Goal: Information Seeking & Learning: Learn about a topic

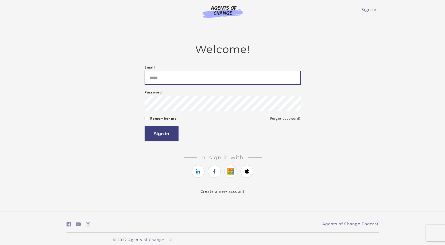
click at [186, 81] on input "Email" at bounding box center [223, 78] width 156 height 14
type input "**********"
click at [145, 126] on button "Sign in" at bounding box center [162, 133] width 34 height 15
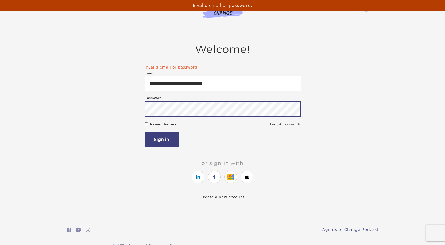
click at [145, 132] on button "Sign in" at bounding box center [162, 139] width 34 height 15
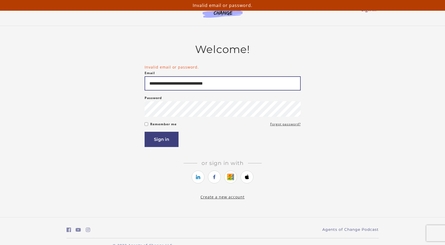
click at [194, 90] on input "**********" at bounding box center [223, 83] width 156 height 14
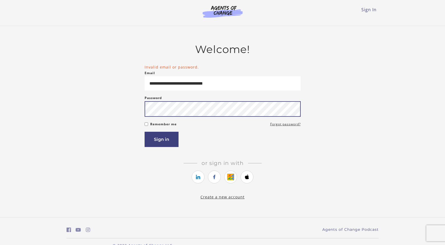
click at [145, 132] on button "Sign in" at bounding box center [162, 139] width 34 height 15
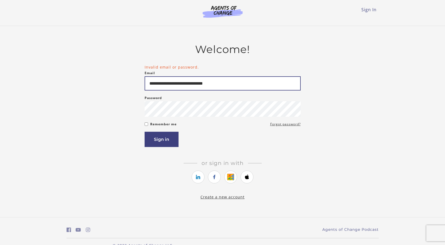
drag, startPoint x: 238, startPoint y: 88, endPoint x: 137, endPoint y: 77, distance: 101.0
click at [138, 77] on div "**********" at bounding box center [223, 121] width 312 height 157
type input "**********"
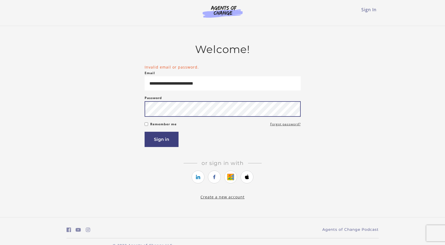
click at [145, 132] on button "Sign in" at bounding box center [162, 139] width 34 height 15
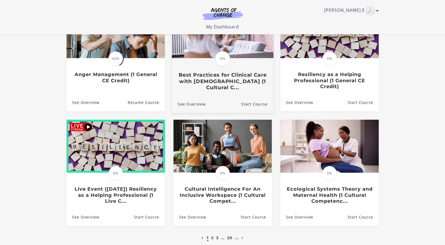
scroll to position [27, 0]
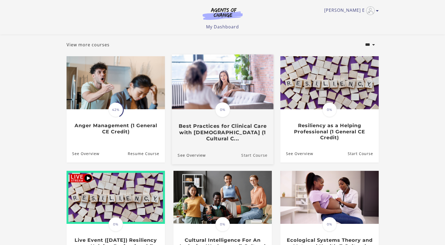
click at [251, 158] on link "Start Course" at bounding box center [257, 155] width 32 height 18
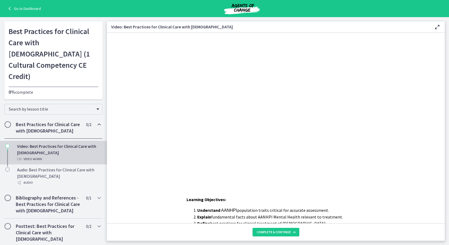
click at [310, 236] on footer "Complete & continue" at bounding box center [276, 231] width 338 height 17
click at [291, 232] on icon at bounding box center [293, 232] width 5 height 4
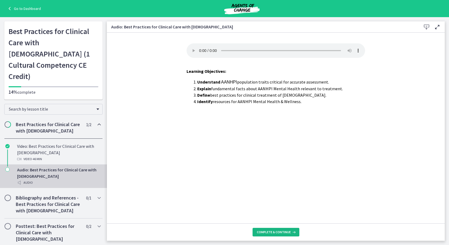
click at [291, 232] on icon at bounding box center [293, 232] width 5 height 4
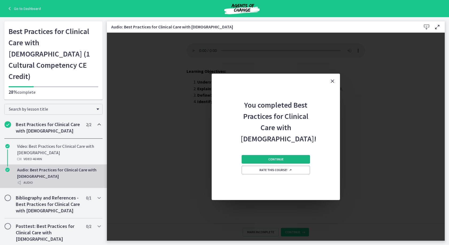
click at [273, 157] on span "Continue" at bounding box center [276, 159] width 15 height 4
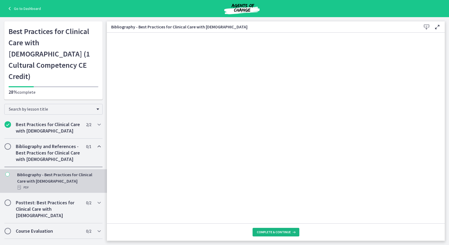
click at [280, 231] on span "Complete & continue" at bounding box center [274, 232] width 34 height 4
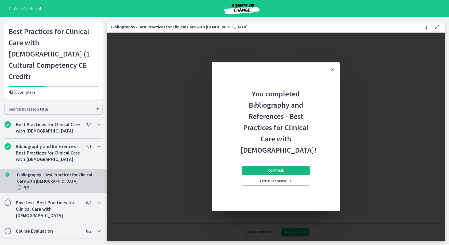
click at [272, 168] on button "Continue" at bounding box center [276, 170] width 68 height 9
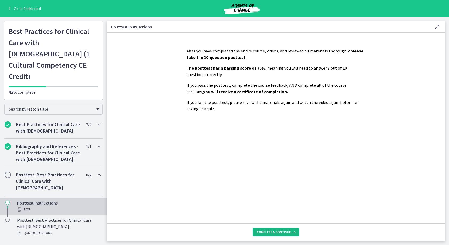
click at [296, 232] on button "Complete & continue" at bounding box center [276, 232] width 47 height 9
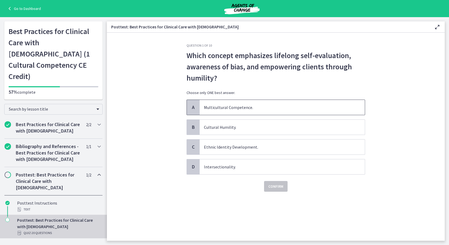
click at [259, 111] on span "Multicultural Competence." at bounding box center [282, 107] width 165 height 15
click at [277, 184] on span "Confirm" at bounding box center [276, 186] width 15 height 6
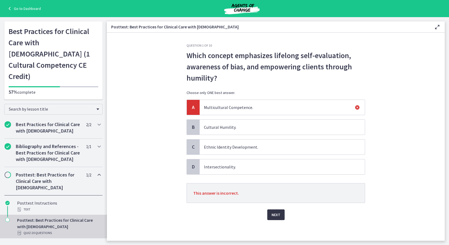
click at [277, 216] on span "Next" at bounding box center [276, 214] width 9 height 6
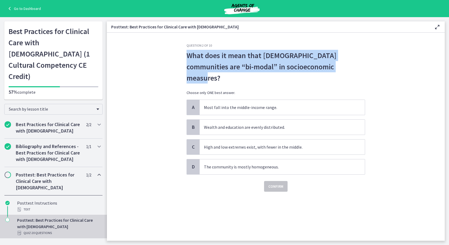
drag, startPoint x: 344, startPoint y: 64, endPoint x: 177, endPoint y: 55, distance: 168.0
click at [177, 55] on section "Question 2 of 10 What does it mean that Asian American communities are “bi-moda…" at bounding box center [276, 137] width 338 height 208
copy span "What does it mean that Asian American communities are “bi-modal” in socioeconom…"
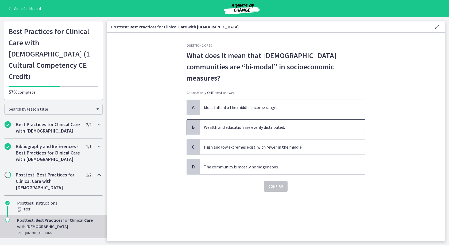
click at [222, 120] on span "Wealth and education are evenly distributed." at bounding box center [282, 127] width 165 height 15
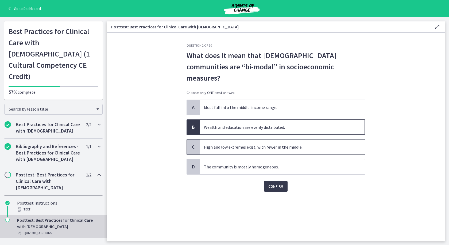
click at [228, 139] on span "High and low extremes exist, with fewer in the middle." at bounding box center [282, 146] width 165 height 15
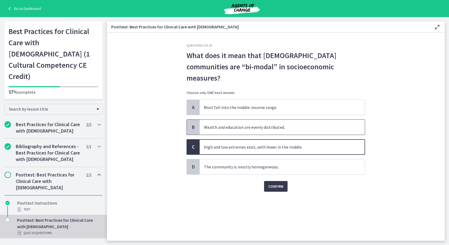
click at [261, 120] on span "Wealth and education are evenly distributed." at bounding box center [282, 127] width 165 height 15
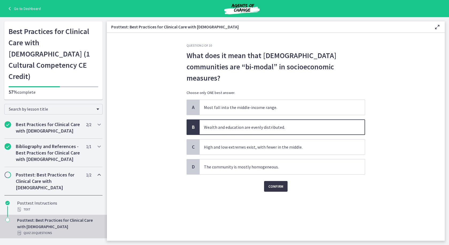
click at [274, 183] on span "Confirm" at bounding box center [276, 186] width 15 height 6
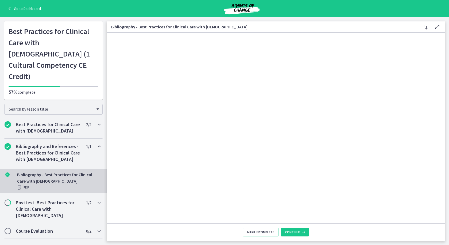
click at [11, 8] on icon at bounding box center [9, 8] width 7 height 6
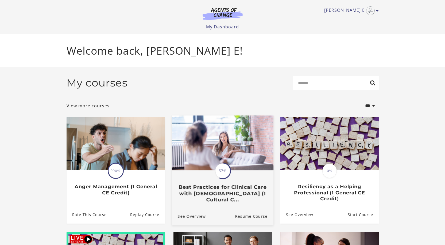
drag, startPoint x: 221, startPoint y: 149, endPoint x: 226, endPoint y: 146, distance: 5.7
click at [221, 149] on img at bounding box center [223, 142] width 102 height 55
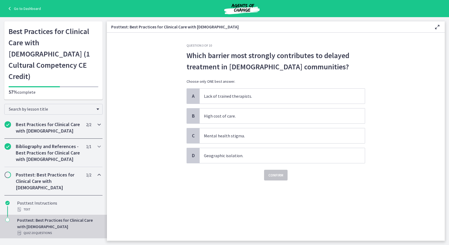
click at [30, 121] on h2 "Best Practices for Clinical Care with Asian Americans" at bounding box center [48, 127] width 65 height 13
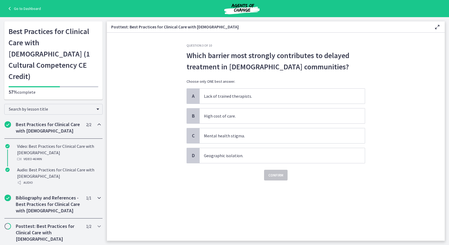
click at [40, 195] on h2 "Bibliography and References - Best Practices for Clinical Care with Asian Ameri…" at bounding box center [48, 204] width 65 height 19
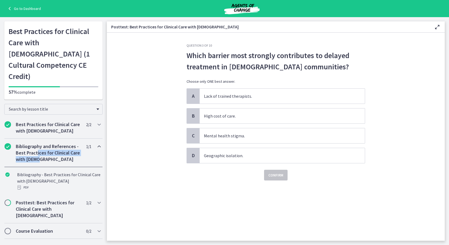
click at [36, 144] on h2 "Bibliography and References - Best Practices for Clinical Care with Asian Ameri…" at bounding box center [48, 152] width 65 height 19
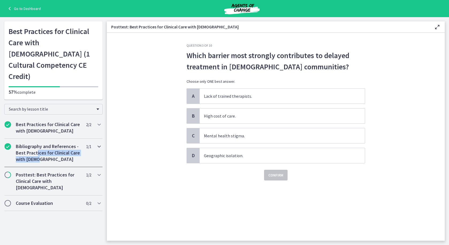
click at [74, 143] on h2 "Bibliography and References - Best Practices for Clinical Care with Asian Ameri…" at bounding box center [48, 152] width 65 height 19
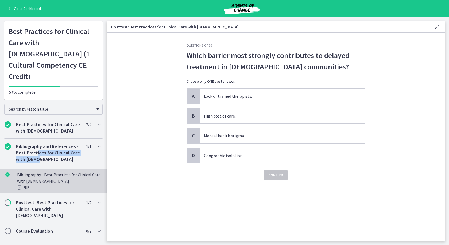
click at [47, 171] on div "Bibliography - Best Practices for Clinical Care with Asian Americans PDF" at bounding box center [58, 180] width 83 height 19
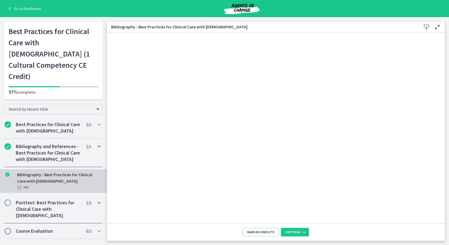
click at [43, 199] on h2 "Posttest: Best Practices for Clinical Care with Asian Americans" at bounding box center [48, 208] width 65 height 19
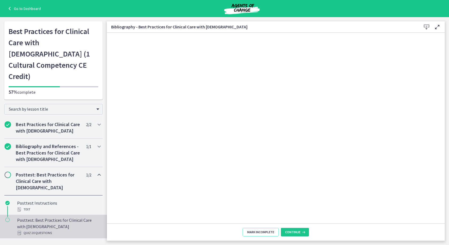
click at [50, 217] on div "Posttest: Best Practices for Clinical Care with Asian Americans Quiz · 20 Quest…" at bounding box center [58, 226] width 83 height 19
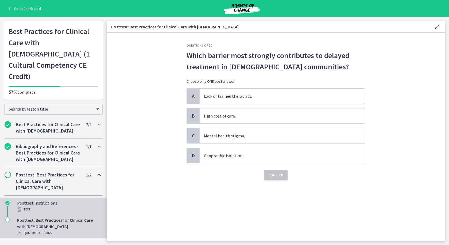
click at [34, 206] on div "Text" at bounding box center [58, 209] width 83 height 6
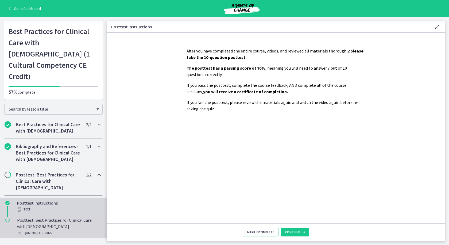
click at [35, 217] on div "Posttest: Best Practices for Clinical Care with Asian Americans Quiz · 20 Quest…" at bounding box center [58, 226] width 83 height 19
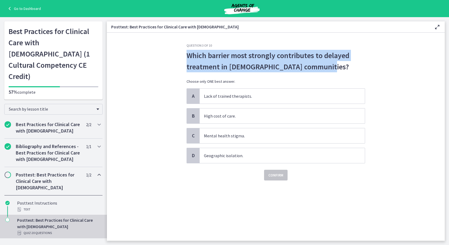
drag, startPoint x: 330, startPoint y: 65, endPoint x: 182, endPoint y: 51, distance: 148.9
click at [182, 51] on section "Question 3 of 10 Which barrier most strongly contributes to delayed treatment i…" at bounding box center [276, 137] width 338 height 208
copy span "Which barrier most strongly contributes to delayed treatment in Asian American …"
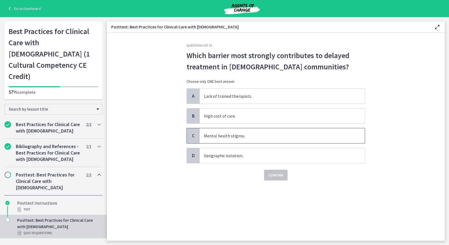
click at [276, 138] on span "Mental health stigma." at bounding box center [282, 135] width 165 height 15
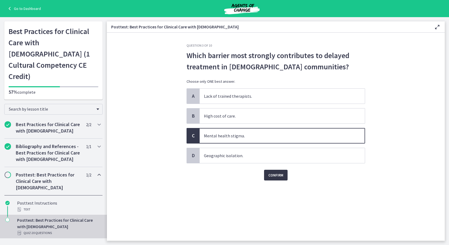
click at [276, 175] on span "Confirm" at bounding box center [276, 175] width 15 height 6
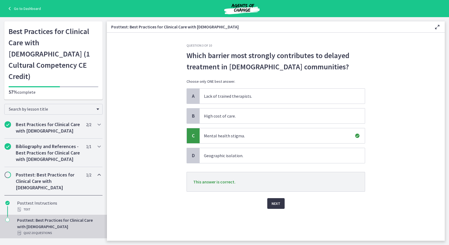
click at [279, 204] on span "Next" at bounding box center [276, 203] width 9 height 6
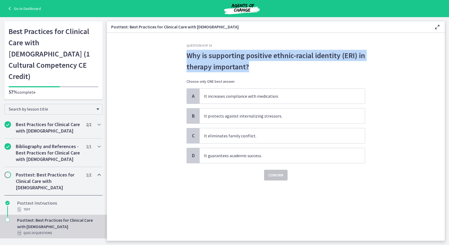
drag, startPoint x: 262, startPoint y: 68, endPoint x: 192, endPoint y: 52, distance: 72.4
click at [186, 51] on div "Question 4 of 10 Why is supporting positive ethnic-racial identity (ERI) in the…" at bounding box center [275, 141] width 187 height 197
copy span "Why is supporting positive ethnic-racial identity (ERI) in therapy important?"
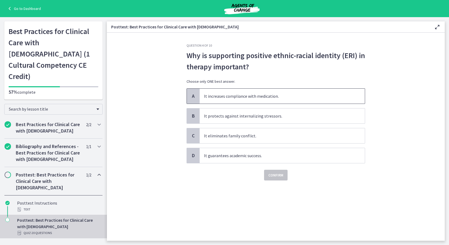
click at [254, 99] on span "It increases compliance with medication." at bounding box center [282, 96] width 165 height 15
click at [275, 173] on span "Confirm" at bounding box center [276, 175] width 15 height 6
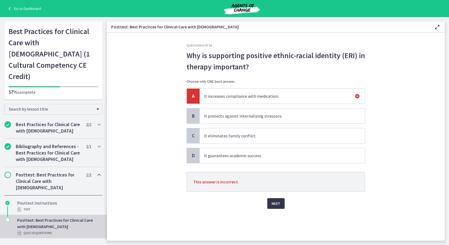
click at [279, 202] on span "Next" at bounding box center [276, 203] width 9 height 6
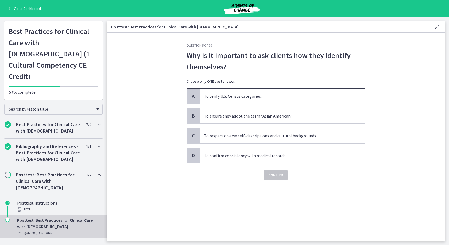
click at [243, 100] on span "To verify U.S. Census categories." at bounding box center [282, 96] width 165 height 15
click at [273, 173] on span "Confirm" at bounding box center [276, 175] width 15 height 6
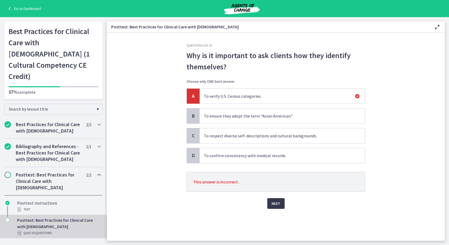
click at [251, 132] on span "To respect diverse self-descriptions and cultural backgrounds." at bounding box center [282, 135] width 165 height 15
click at [275, 204] on span "Next" at bounding box center [276, 203] width 9 height 6
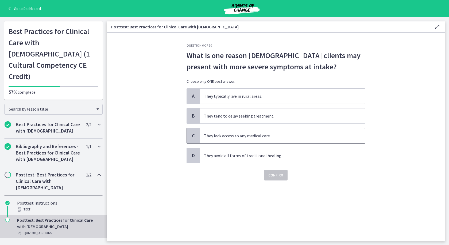
click at [249, 142] on span "They lack access to any medical care." at bounding box center [282, 135] width 165 height 15
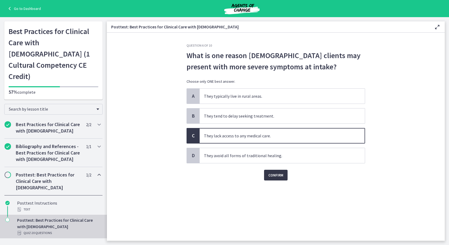
click at [263, 177] on div "Confirm" at bounding box center [276, 171] width 179 height 17
click at [270, 174] on span "Confirm" at bounding box center [276, 175] width 15 height 6
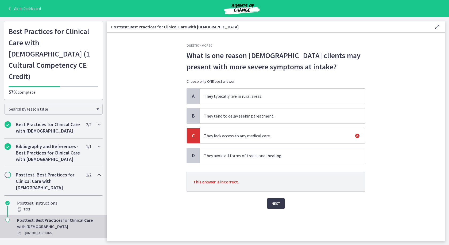
click at [230, 116] on span "They tend to delay seeking treatment." at bounding box center [282, 115] width 165 height 15
click at [272, 203] on span "Next" at bounding box center [276, 203] width 9 height 6
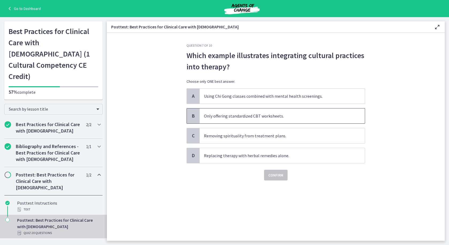
click at [241, 119] on span "Only offering standardized CBT worksheets." at bounding box center [282, 115] width 165 height 15
click at [268, 170] on div "Confirm" at bounding box center [276, 171] width 179 height 17
click at [271, 176] on span "Confirm" at bounding box center [276, 175] width 15 height 6
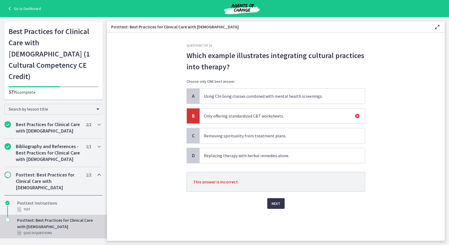
click at [283, 202] on button "Next" at bounding box center [276, 203] width 17 height 11
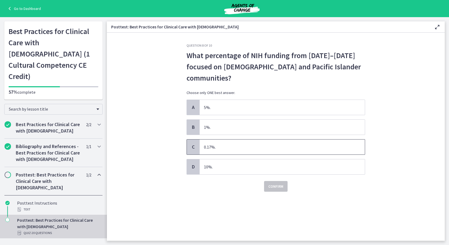
click at [269, 148] on span "0.17%." at bounding box center [282, 146] width 165 height 15
click at [274, 189] on button "Confirm" at bounding box center [276, 186] width 24 height 11
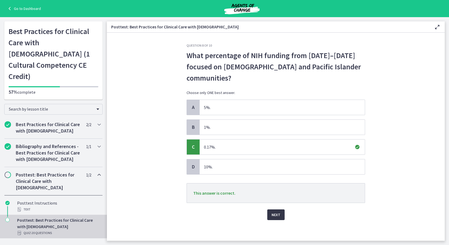
click at [281, 215] on button "Next" at bounding box center [276, 214] width 17 height 11
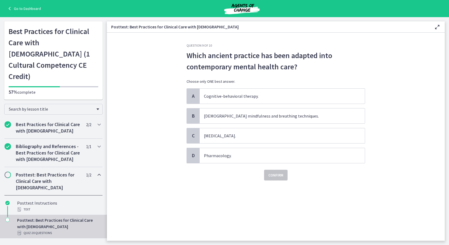
click at [248, 87] on div "Which ancient practice has been adapted into contemporary mental health care? C…" at bounding box center [276, 69] width 179 height 39
click at [250, 96] on span "Cognitive-behavioral therapy." at bounding box center [282, 96] width 165 height 15
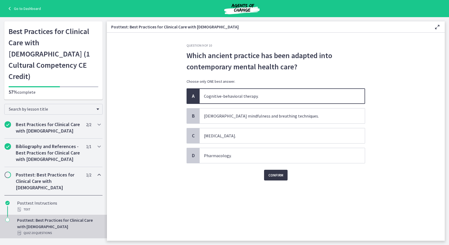
click at [274, 170] on button "Confirm" at bounding box center [276, 175] width 24 height 11
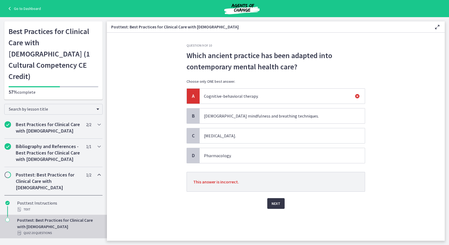
click at [279, 208] on button "Next" at bounding box center [276, 203] width 17 height 11
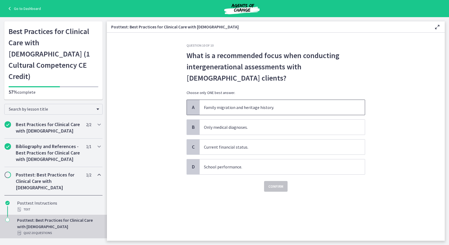
click at [214, 107] on span "Family migration and heritage history." at bounding box center [282, 107] width 165 height 15
click at [279, 191] on button "Confirm" at bounding box center [276, 186] width 24 height 11
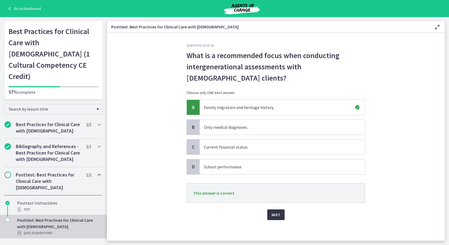
click at [279, 210] on button "Next" at bounding box center [276, 214] width 17 height 11
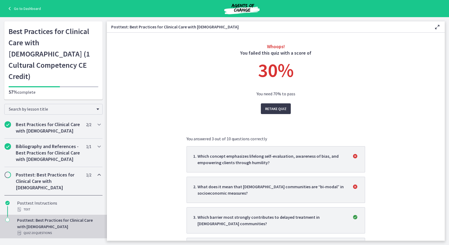
click at [23, 4] on div "Go to Dashboard" at bounding box center [224, 8] width 449 height 17
click at [26, 8] on link "Go to Dashboard" at bounding box center [23, 8] width 35 height 6
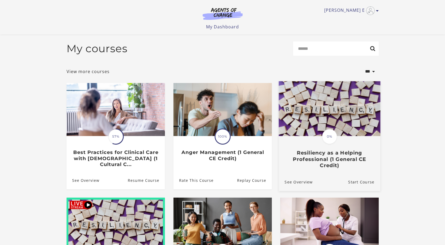
scroll to position [107, 0]
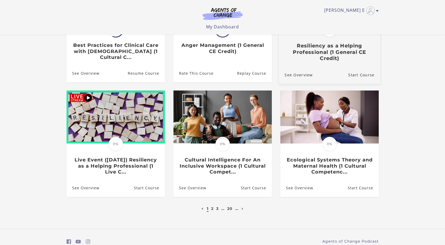
click at [313, 64] on link "Translation missing: en.liquid.partials.dashboard_course_card.progress_descript…" at bounding box center [330, 19] width 102 height 91
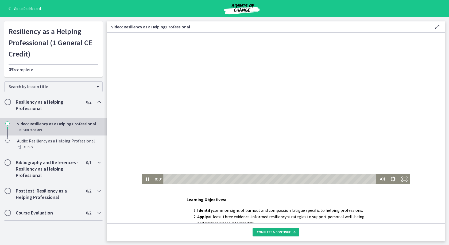
click at [284, 231] on span "Complete & continue" at bounding box center [274, 232] width 34 height 4
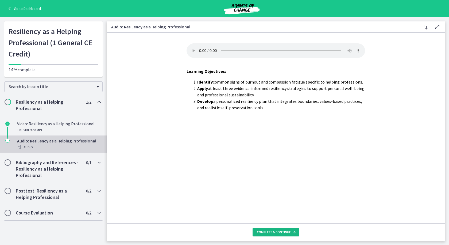
click at [284, 231] on span "Complete & continue" at bounding box center [274, 232] width 34 height 4
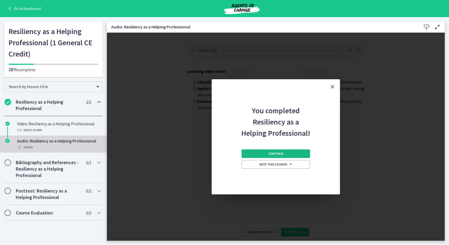
click at [261, 151] on button "Continue" at bounding box center [276, 153] width 68 height 9
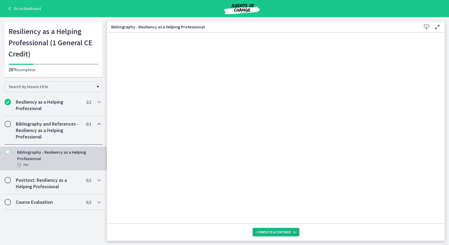
click at [286, 234] on span "Complete & continue" at bounding box center [274, 232] width 34 height 4
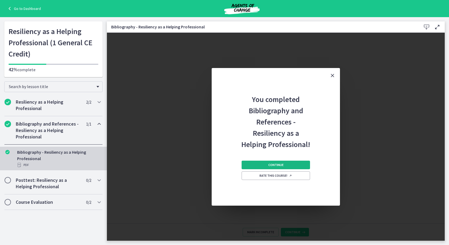
click at [265, 164] on button "Continue" at bounding box center [276, 165] width 68 height 9
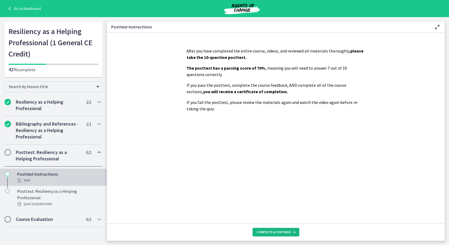
click at [291, 231] on icon at bounding box center [293, 232] width 5 height 4
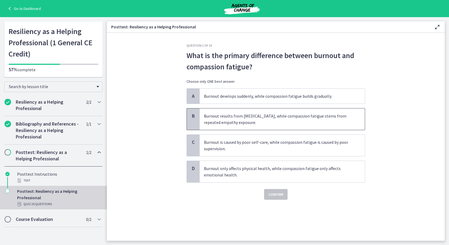
click at [273, 116] on span "Burnout results from chronic stress, while compassion fatigue stems from repeat…" at bounding box center [282, 118] width 165 height 21
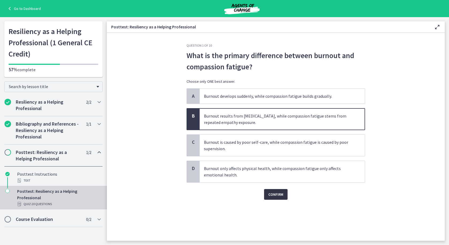
click at [271, 193] on span "Confirm" at bounding box center [276, 194] width 15 height 6
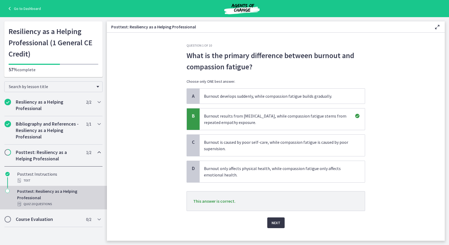
click at [276, 222] on span "Next" at bounding box center [276, 222] width 9 height 6
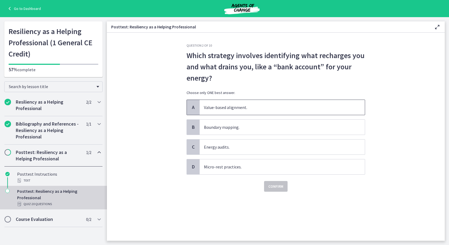
click at [240, 106] on span "Value-based alignment." at bounding box center [282, 107] width 165 height 15
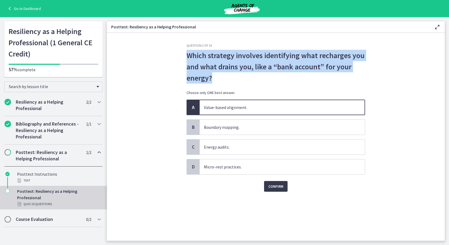
drag, startPoint x: 222, startPoint y: 78, endPoint x: 183, endPoint y: 56, distance: 44.5
click at [183, 56] on div "Question 2 of 10 Which strategy involves identifying what recharges you and wha…" at bounding box center [275, 141] width 187 height 197
copy span "Which strategy involves identifying what recharges you and what drains you, lik…"
click at [276, 185] on span "Confirm" at bounding box center [276, 186] width 15 height 6
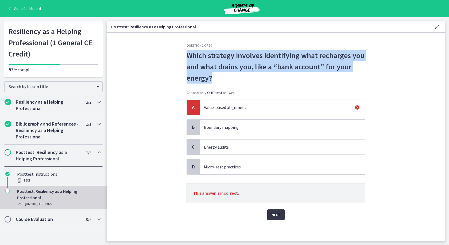
click at [279, 213] on button "Next" at bounding box center [276, 214] width 17 height 11
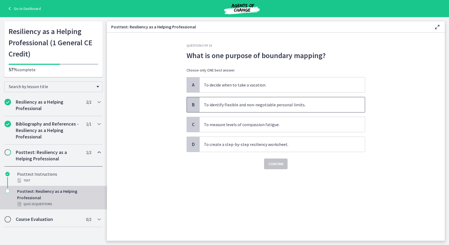
click at [287, 104] on span "To identify flexible and non-negotiable personal limits." at bounding box center [282, 104] width 165 height 15
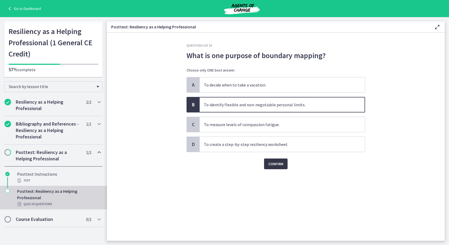
click at [278, 162] on span "Confirm" at bounding box center [276, 164] width 15 height 6
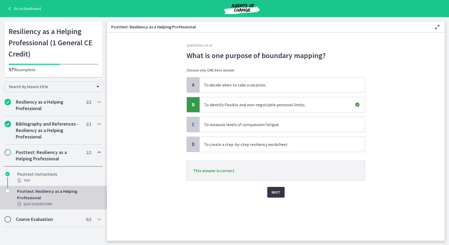
click at [279, 195] on span "Next" at bounding box center [276, 192] width 9 height 6
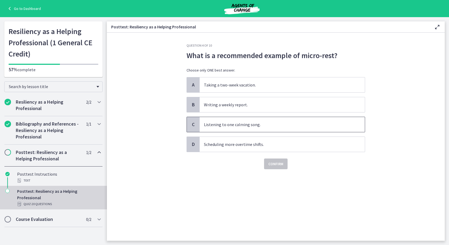
click at [251, 125] on span "Listening to one calming song." at bounding box center [282, 124] width 165 height 15
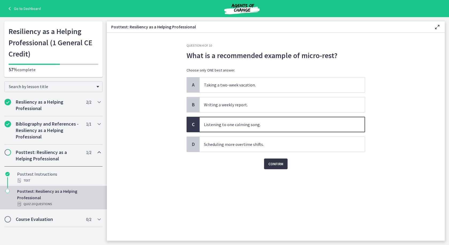
click at [267, 159] on button "Confirm" at bounding box center [276, 163] width 24 height 11
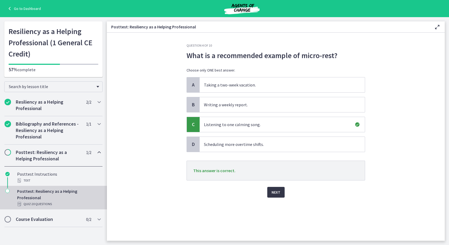
click at [272, 189] on button "Next" at bounding box center [276, 192] width 17 height 11
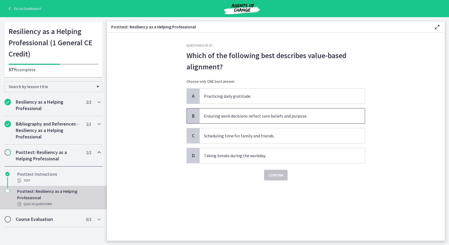
click at [250, 116] on span "Ensuring work decisions reflect core beliefs and purpose." at bounding box center [282, 115] width 165 height 15
click at [274, 172] on span "Confirm" at bounding box center [276, 175] width 15 height 6
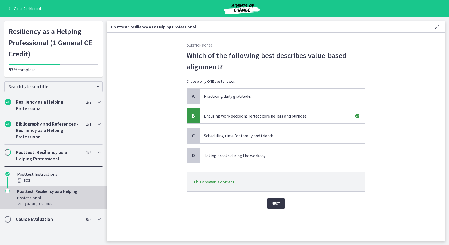
click at [279, 200] on span "Next" at bounding box center [276, 203] width 9 height 6
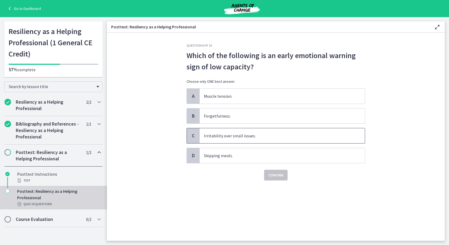
click at [247, 139] on span "Irritability over small issues." at bounding box center [282, 135] width 165 height 15
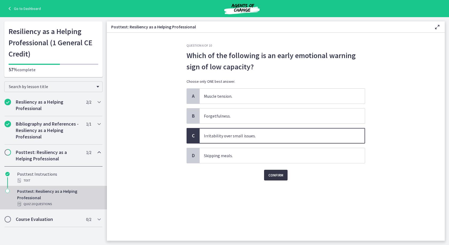
click at [279, 171] on button "Confirm" at bounding box center [276, 175] width 24 height 11
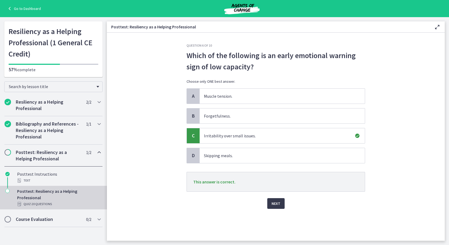
click at [279, 196] on div "Next" at bounding box center [276, 200] width 179 height 17
click at [279, 199] on button "Next" at bounding box center [276, 203] width 17 height 11
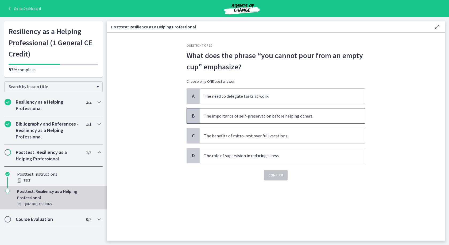
click at [284, 117] on span "The importance of self-preservation before helping others." at bounding box center [282, 115] width 165 height 15
click at [274, 171] on button "Confirm" at bounding box center [276, 175] width 24 height 11
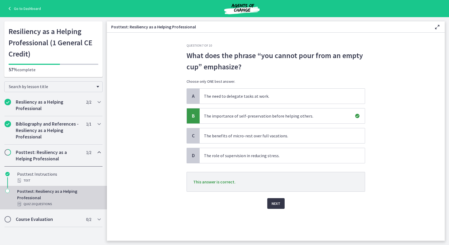
click at [272, 201] on button "Next" at bounding box center [276, 203] width 17 height 11
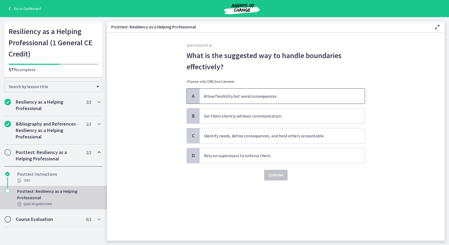
click at [251, 95] on span "Allow flexibility but avoid consequences." at bounding box center [282, 96] width 165 height 15
click at [274, 175] on span "Confirm" at bounding box center [276, 175] width 15 height 6
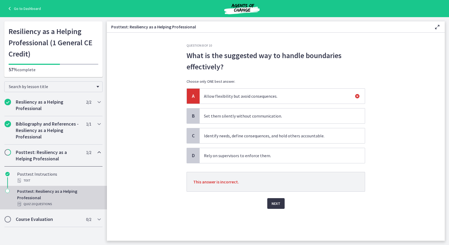
click at [272, 204] on span "Next" at bounding box center [276, 203] width 9 height 6
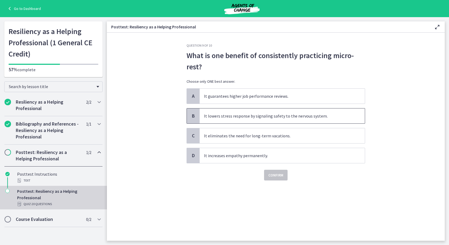
click at [242, 118] on span "It lowers stress response by signaling safety to the nervous system." at bounding box center [282, 115] width 165 height 15
click at [284, 178] on button "Confirm" at bounding box center [276, 175] width 24 height 11
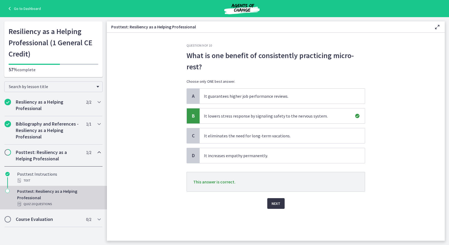
click at [280, 203] on span "Next" at bounding box center [276, 203] width 9 height 6
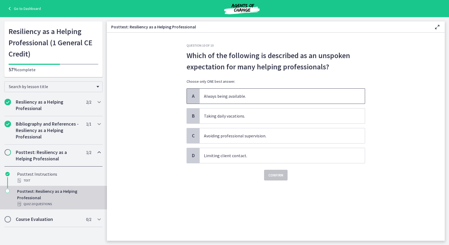
click at [235, 95] on span "Always being available." at bounding box center [282, 96] width 165 height 15
click at [273, 180] on div "Question 10 of 10 Which of the following is described as an unspoken expectatio…" at bounding box center [275, 141] width 187 height 197
click at [273, 175] on span "Confirm" at bounding box center [276, 175] width 15 height 6
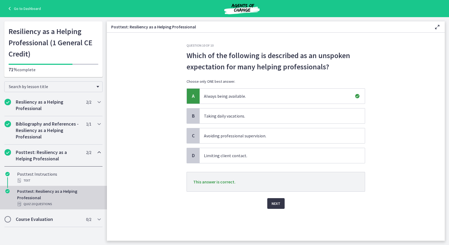
click at [276, 207] on button "Next" at bounding box center [276, 203] width 17 height 11
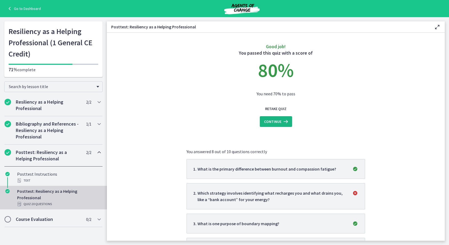
click at [270, 123] on span "Continue" at bounding box center [272, 121] width 17 height 6
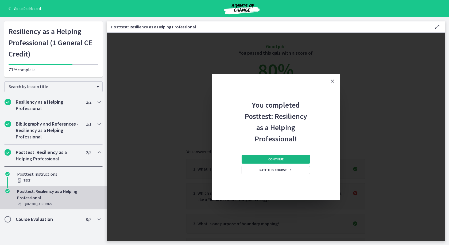
click at [278, 161] on span "Continue" at bounding box center [276, 159] width 15 height 4
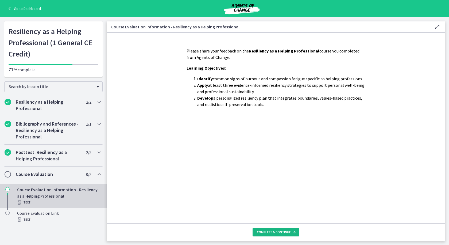
click at [272, 232] on span "Complete & continue" at bounding box center [274, 232] width 34 height 4
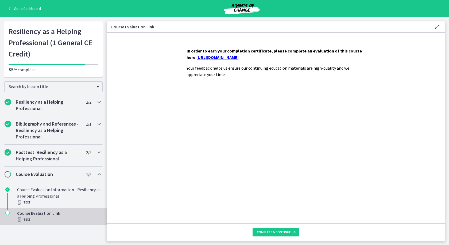
click at [239, 58] on link "https://forms.gle/Qp7Thousi5nwqVvo9" at bounding box center [218, 57] width 42 height 5
click at [272, 231] on span "Complete & continue" at bounding box center [274, 232] width 34 height 4
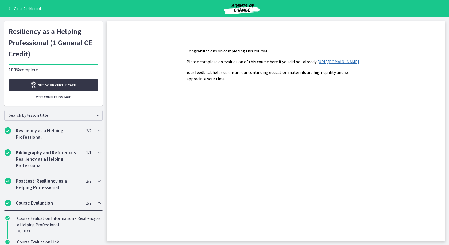
click at [78, 82] on link "Get your certificate" at bounding box center [54, 85] width 90 height 12
click at [22, 9] on link "Go to Dashboard" at bounding box center [23, 8] width 35 height 6
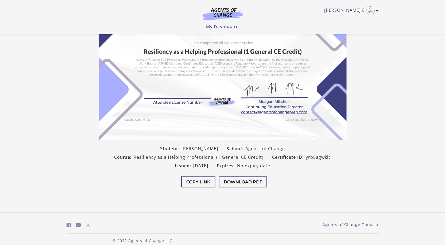
scroll to position [55, 0]
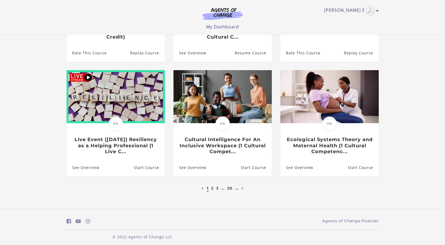
scroll to position [131, 0]
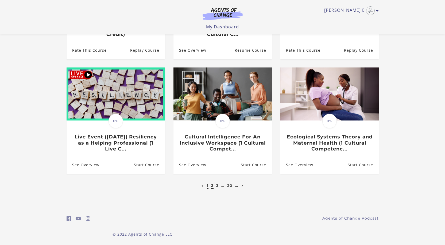
click at [212, 185] on link "2" at bounding box center [212, 185] width 2 height 5
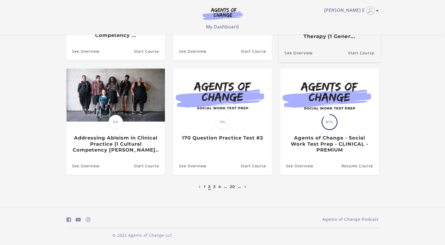
scroll to position [131, 0]
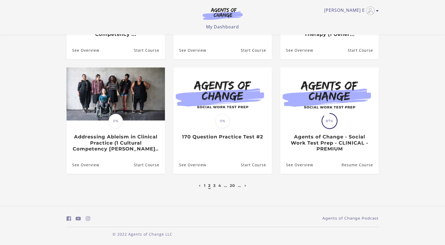
click at [216, 185] on li "3" at bounding box center [215, 185] width 4 height 6
click at [218, 186] on ul "1 2 3 4 … 20 …" at bounding box center [223, 185] width 50 height 6
click at [215, 185] on link "3" at bounding box center [214, 185] width 2 height 5
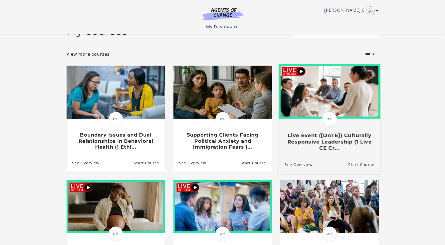
scroll to position [107, 0]
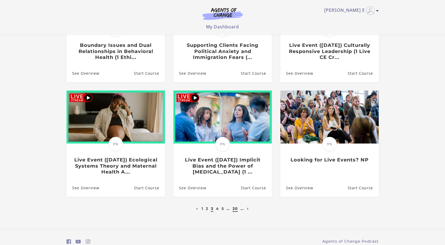
click at [235, 211] on link "20" at bounding box center [235, 208] width 5 height 5
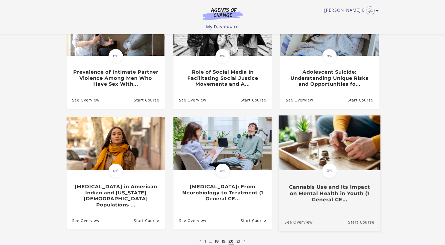
scroll to position [107, 0]
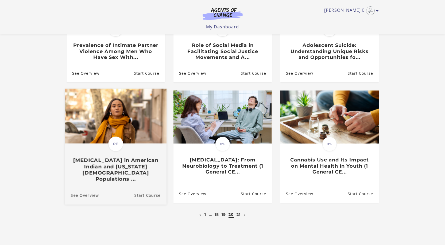
click at [141, 167] on h3 "[MEDICAL_DATA] in American Indian and [US_STATE][DEMOGRAPHIC_DATA] Populations …" at bounding box center [116, 169] width 90 height 25
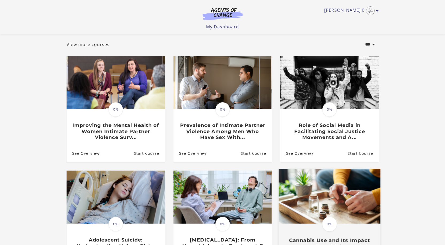
scroll to position [27, 0]
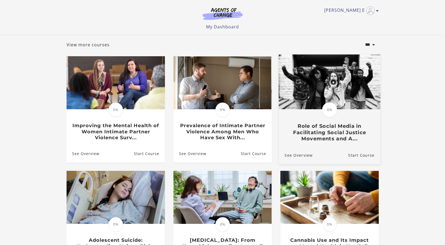
click at [336, 121] on div "Translation missing: en.liquid.partials.dashboard_course_card.progress_descript…" at bounding box center [330, 126] width 102 height 32
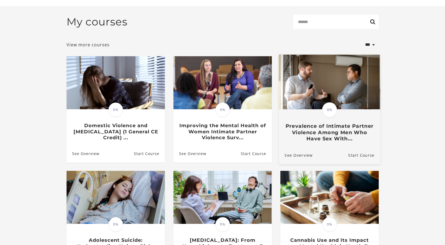
click at [322, 96] on img at bounding box center [330, 81] width 102 height 55
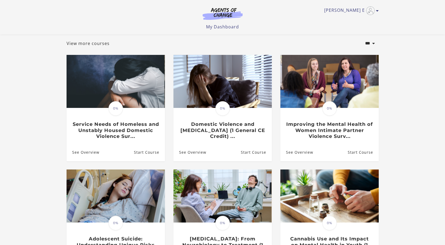
scroll to position [24, 0]
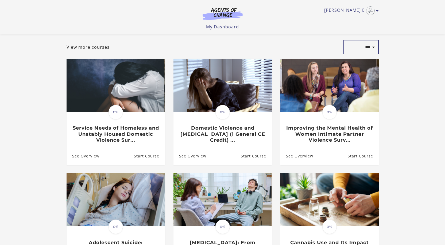
click at [372, 50] on select "**********" at bounding box center [361, 47] width 35 height 14
click at [395, 76] on section "**********" at bounding box center [222, 160] width 445 height 303
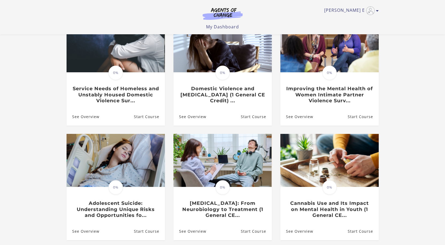
scroll to position [131, 0]
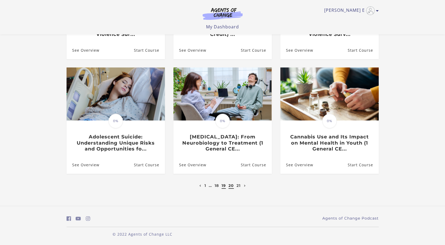
click at [222, 186] on link "19" at bounding box center [224, 185] width 4 height 5
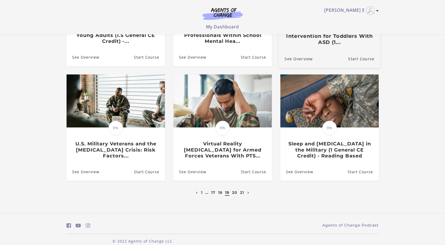
scroll to position [131, 0]
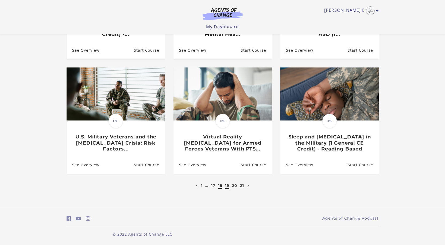
click at [221, 185] on link "18" at bounding box center [220, 185] width 4 height 5
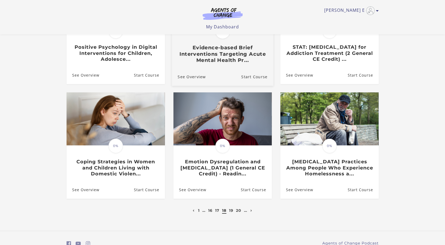
scroll to position [107, 0]
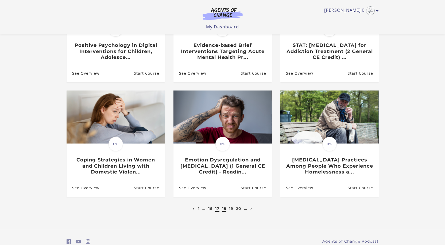
click at [218, 210] on link "17" at bounding box center [217, 208] width 4 height 5
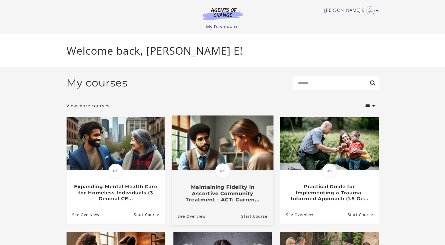
click at [233, 194] on h3 "Maintaining Fidelity in Assertive Community Treatment - ACT: Curren..." at bounding box center [223, 193] width 90 height 19
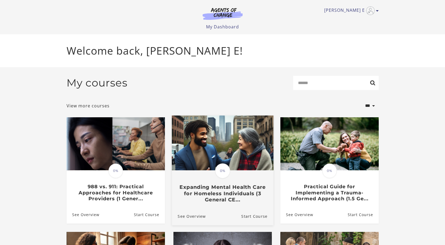
click at [189, 133] on img at bounding box center [223, 142] width 102 height 55
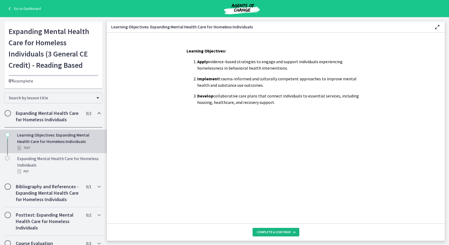
click at [289, 229] on button "Complete & continue" at bounding box center [276, 232] width 47 height 9
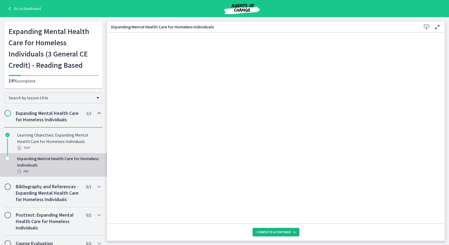
click at [289, 234] on span "Complete & continue" at bounding box center [274, 232] width 34 height 4
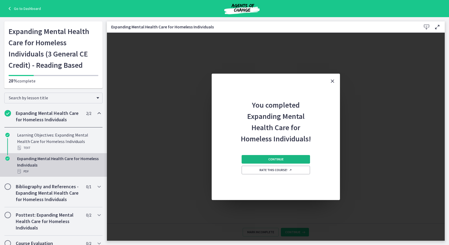
click at [281, 161] on span "Continue" at bounding box center [276, 159] width 15 height 4
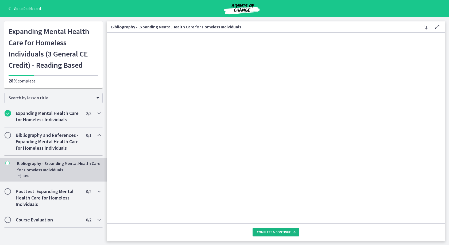
click at [290, 233] on span "Complete & continue" at bounding box center [274, 232] width 34 height 4
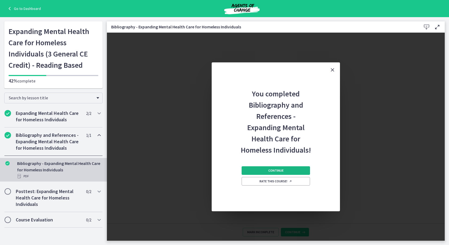
click at [288, 175] on button "Continue" at bounding box center [276, 170] width 68 height 9
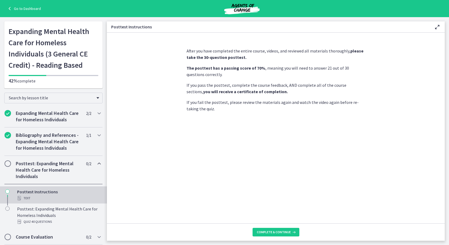
click at [22, 9] on link "Go to Dashboard" at bounding box center [23, 8] width 35 height 6
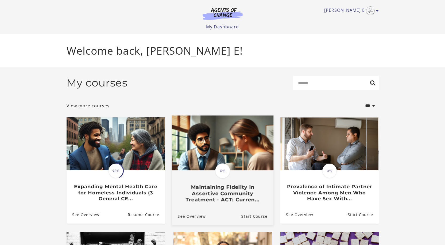
click at [210, 143] on img at bounding box center [223, 142] width 102 height 55
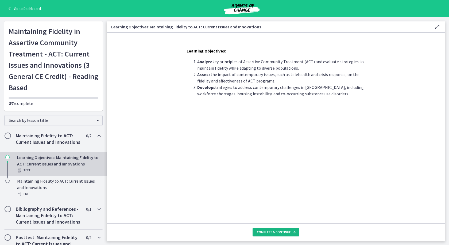
click at [275, 231] on span "Complete & continue" at bounding box center [274, 232] width 34 height 4
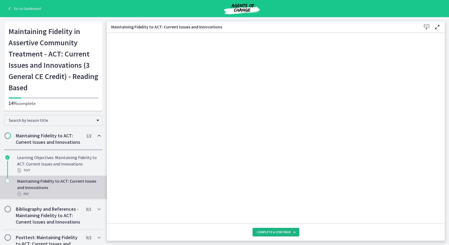
click at [275, 231] on span "Complete & continue" at bounding box center [274, 232] width 34 height 4
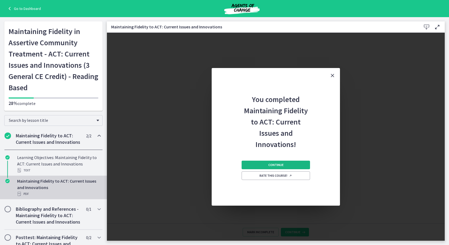
click at [270, 163] on span "Continue" at bounding box center [276, 165] width 15 height 4
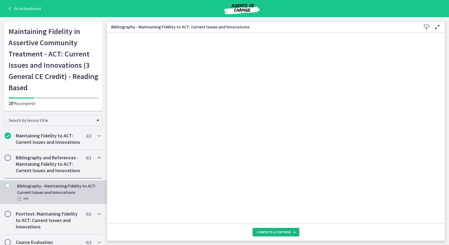
click at [277, 229] on button "Complete & continue" at bounding box center [276, 232] width 47 height 9
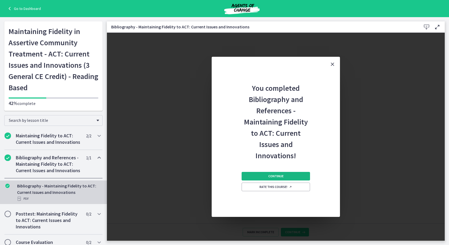
click at [281, 174] on span "Continue" at bounding box center [276, 176] width 15 height 4
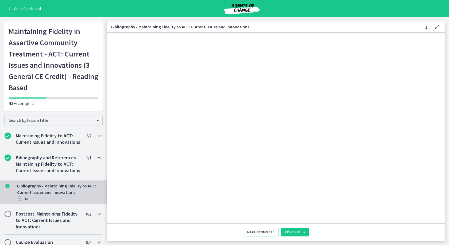
click at [25, 11] on link "Go to Dashboard" at bounding box center [23, 8] width 35 height 6
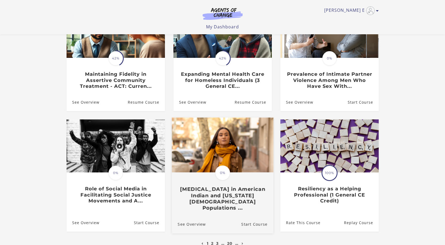
scroll to position [80, 0]
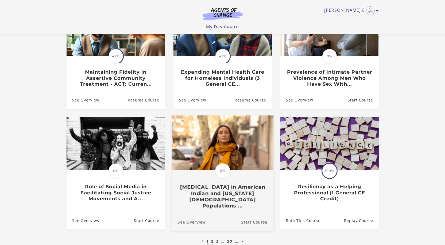
click at [241, 151] on img at bounding box center [223, 142] width 102 height 55
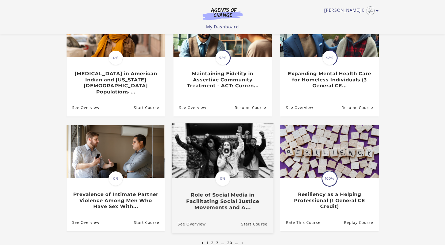
scroll to position [80, 0]
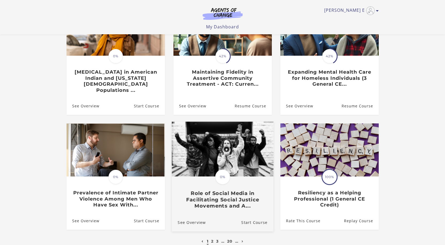
click at [182, 139] on img at bounding box center [223, 148] width 102 height 55
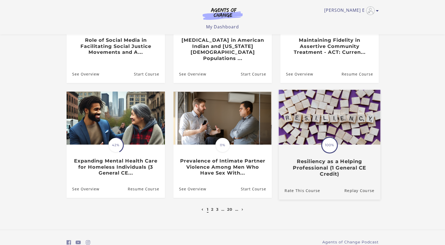
scroll to position [131, 0]
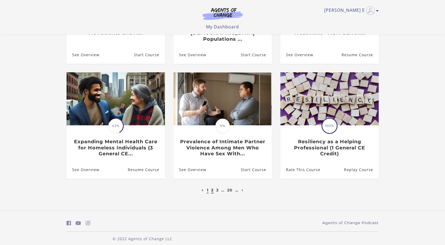
click at [213, 188] on link "2" at bounding box center [212, 190] width 2 height 5
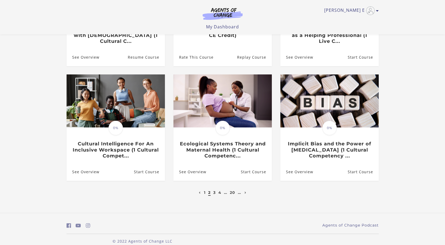
scroll to position [131, 0]
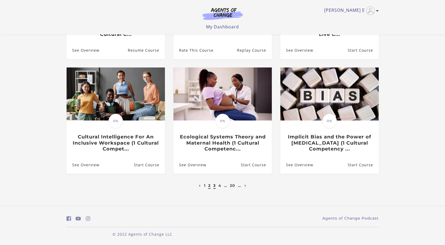
click at [215, 186] on link "3" at bounding box center [214, 185] width 2 height 5
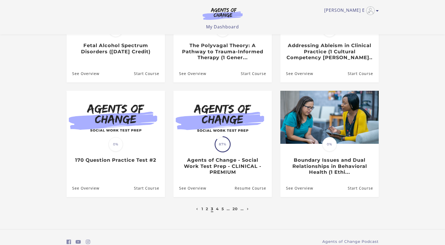
scroll to position [107, 0]
click at [218, 211] on link "4" at bounding box center [217, 208] width 3 height 5
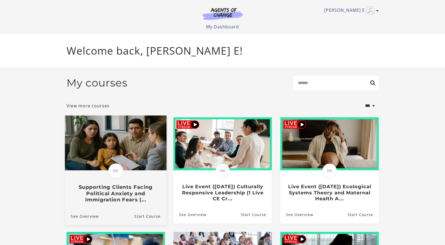
click at [136, 150] on img at bounding box center [116, 142] width 102 height 55
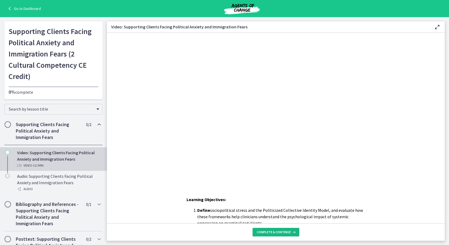
click at [289, 233] on span "Complete & continue" at bounding box center [274, 232] width 34 height 4
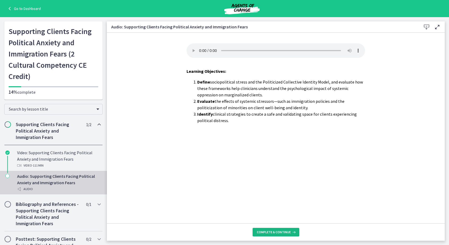
click at [289, 233] on span "Complete & continue" at bounding box center [274, 232] width 34 height 4
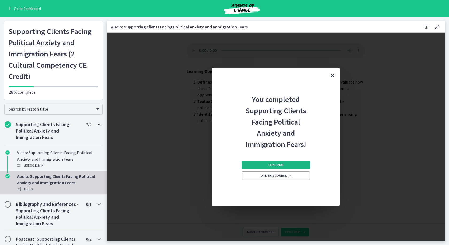
click at [283, 165] on span "Continue" at bounding box center [276, 165] width 15 height 4
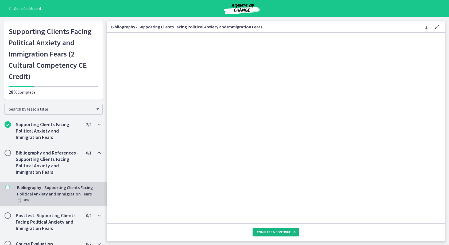
click at [290, 230] on span "Complete & continue" at bounding box center [274, 232] width 34 height 4
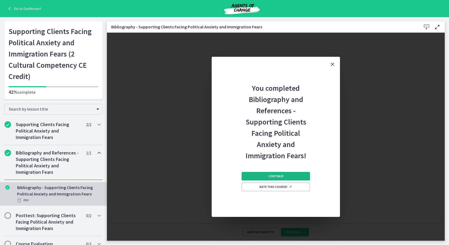
click at [286, 174] on button "Continue" at bounding box center [276, 176] width 68 height 9
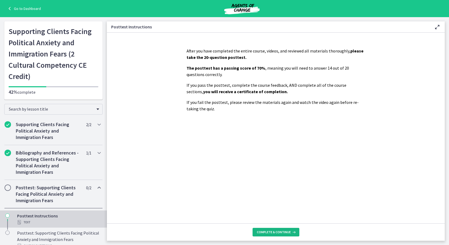
click at [285, 233] on span "Complete & continue" at bounding box center [274, 232] width 34 height 4
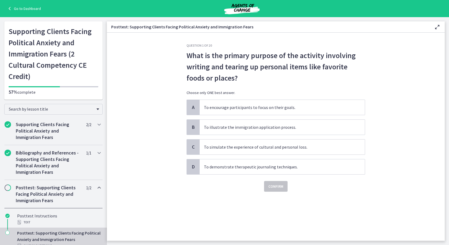
click at [20, 11] on link "Go to Dashboard" at bounding box center [23, 8] width 35 height 6
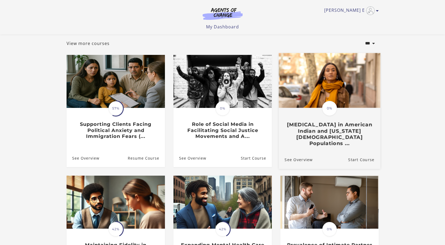
scroll to position [27, 0]
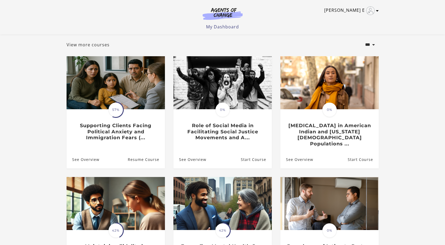
click at [377, 11] on icon "Toggle menu" at bounding box center [377, 11] width 3 height 4
click at [357, 38] on link "Sign Out" at bounding box center [356, 37] width 47 height 9
